Goal: Task Accomplishment & Management: Use online tool/utility

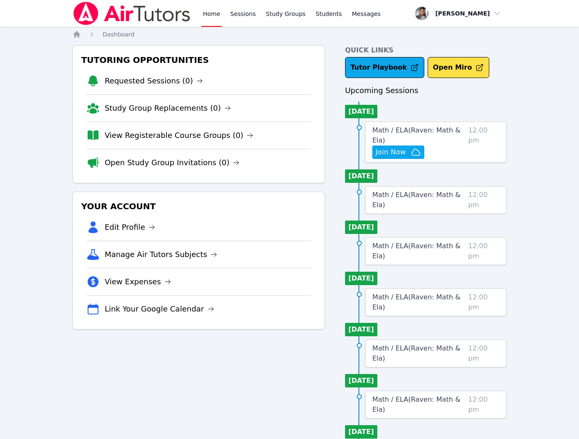
click at [184, 132] on link "View Registerable Course Groups (0)" at bounding box center [179, 136] width 149 height 12
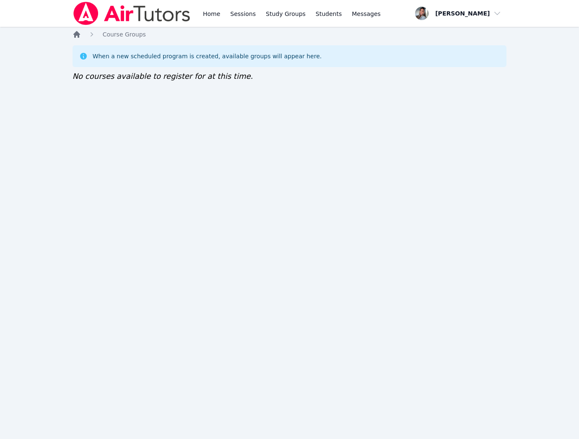
click at [77, 37] on icon "Breadcrumb" at bounding box center [77, 34] width 8 height 8
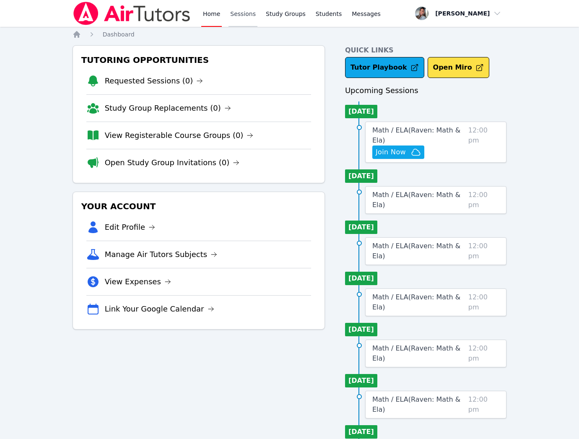
click at [251, 18] on link "Sessions" at bounding box center [242, 13] width 29 height 27
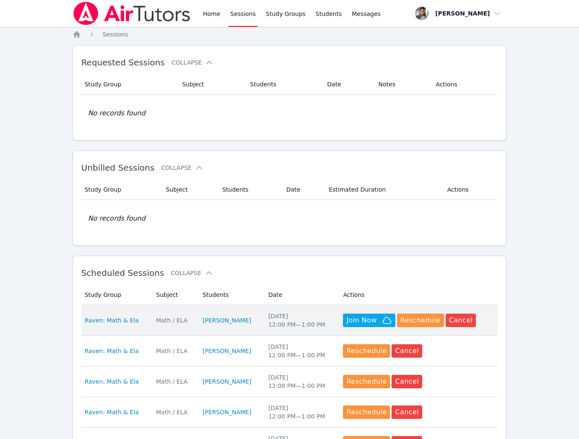
click at [263, 318] on td "Date Tue Aug 12 12:00 PM — 1:00 PM" at bounding box center [300, 320] width 75 height 31
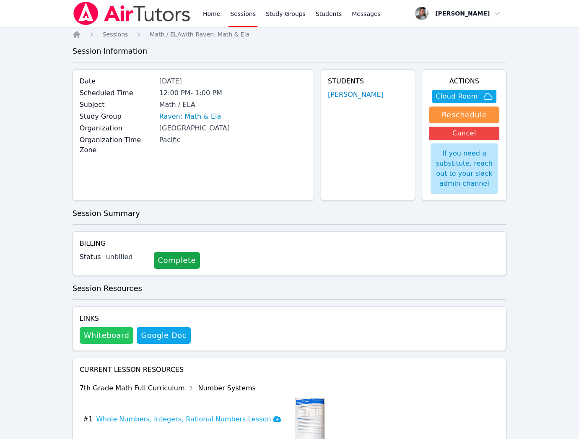
click at [111, 342] on button "Whiteboard" at bounding box center [107, 335] width 54 height 17
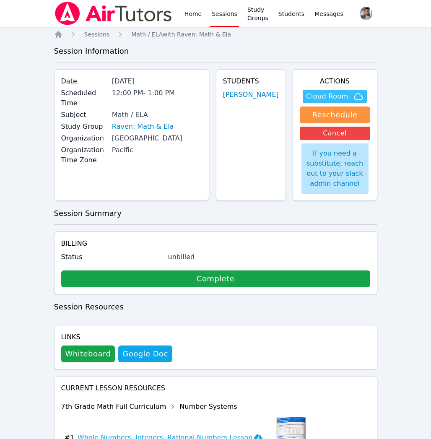
click at [331, 96] on span "Cloud Room" at bounding box center [327, 96] width 42 height 10
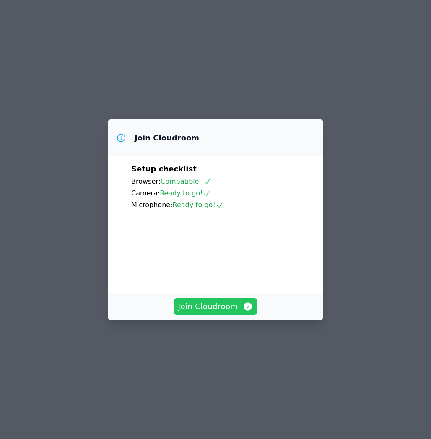
click at [228, 312] on span "Join Cloudroom" at bounding box center [215, 307] width 75 height 12
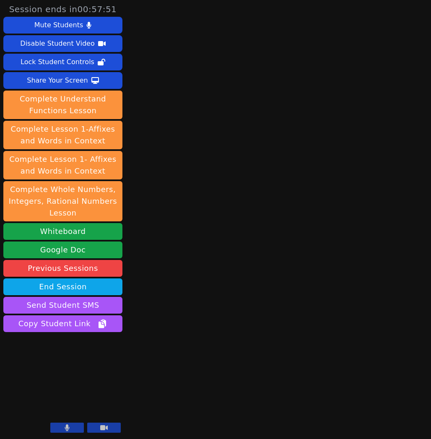
click at [67, 427] on icon at bounding box center [67, 427] width 5 height 7
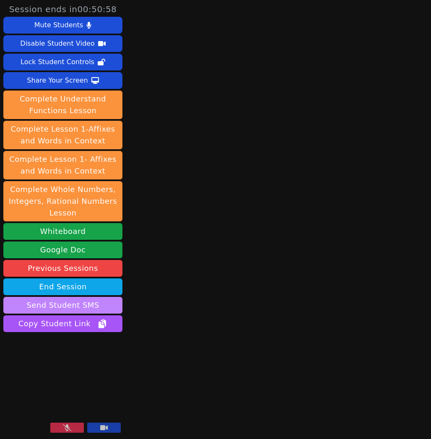
click at [104, 305] on button "Send Student SMS" at bounding box center [62, 305] width 119 height 17
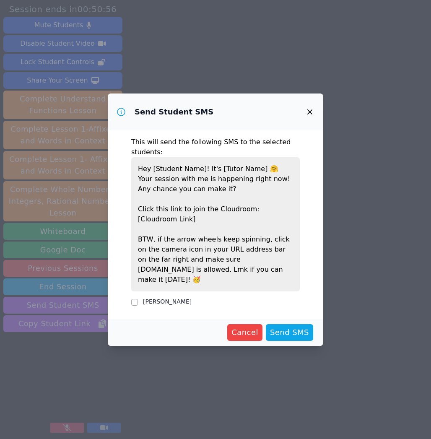
click at [159, 298] on label "[PERSON_NAME]" at bounding box center [167, 301] width 49 height 7
click at [138, 299] on input "[PERSON_NAME]" at bounding box center [134, 302] width 7 height 7
checkbox input "true"
click at [304, 330] on span "Send SMS" at bounding box center [289, 333] width 39 height 12
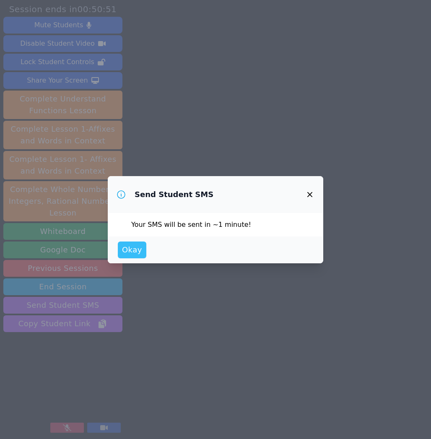
click at [135, 250] on span "Okay" at bounding box center [132, 250] width 20 height 12
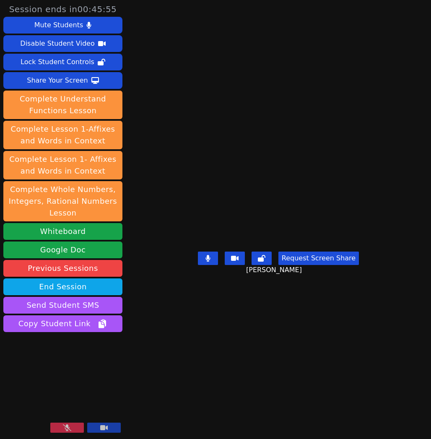
click at [79, 431] on button at bounding box center [67, 428] width 34 height 10
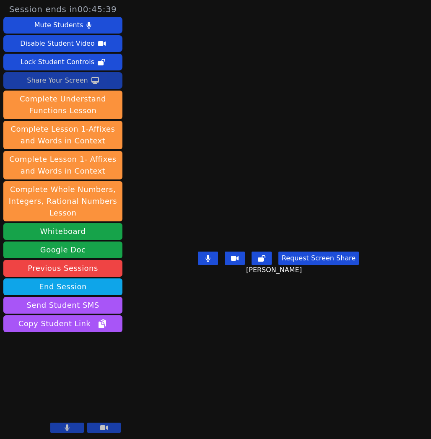
click at [63, 77] on div "Share Your Screen" at bounding box center [57, 80] width 61 height 13
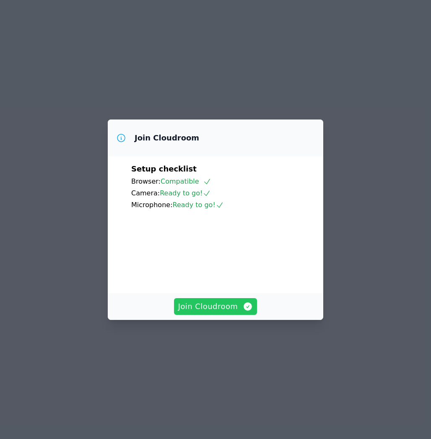
click at [241, 312] on span "Join Cloudroom" at bounding box center [215, 307] width 75 height 12
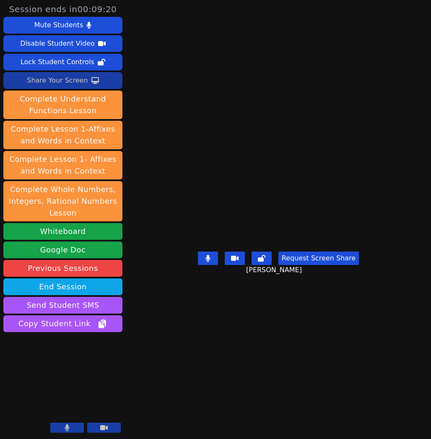
click at [87, 78] on button "Share Your Screen" at bounding box center [62, 80] width 119 height 17
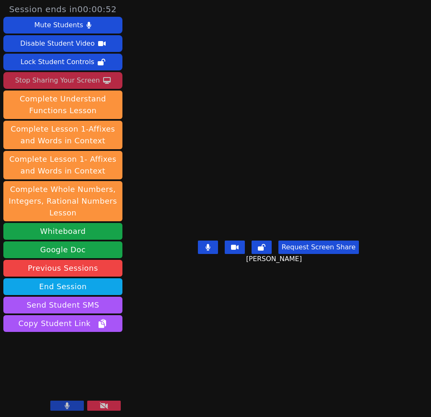
click at [57, 79] on div "Stop Sharing Your Screen" at bounding box center [57, 80] width 85 height 13
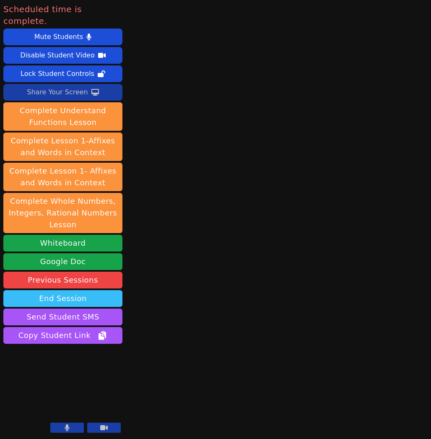
click at [67, 290] on button "End Session" at bounding box center [62, 298] width 119 height 17
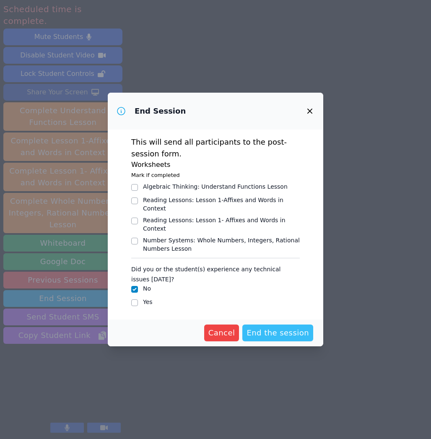
click at [263, 329] on span "End the session" at bounding box center [277, 333] width 62 height 12
